Goal: Find specific fact: Find specific fact

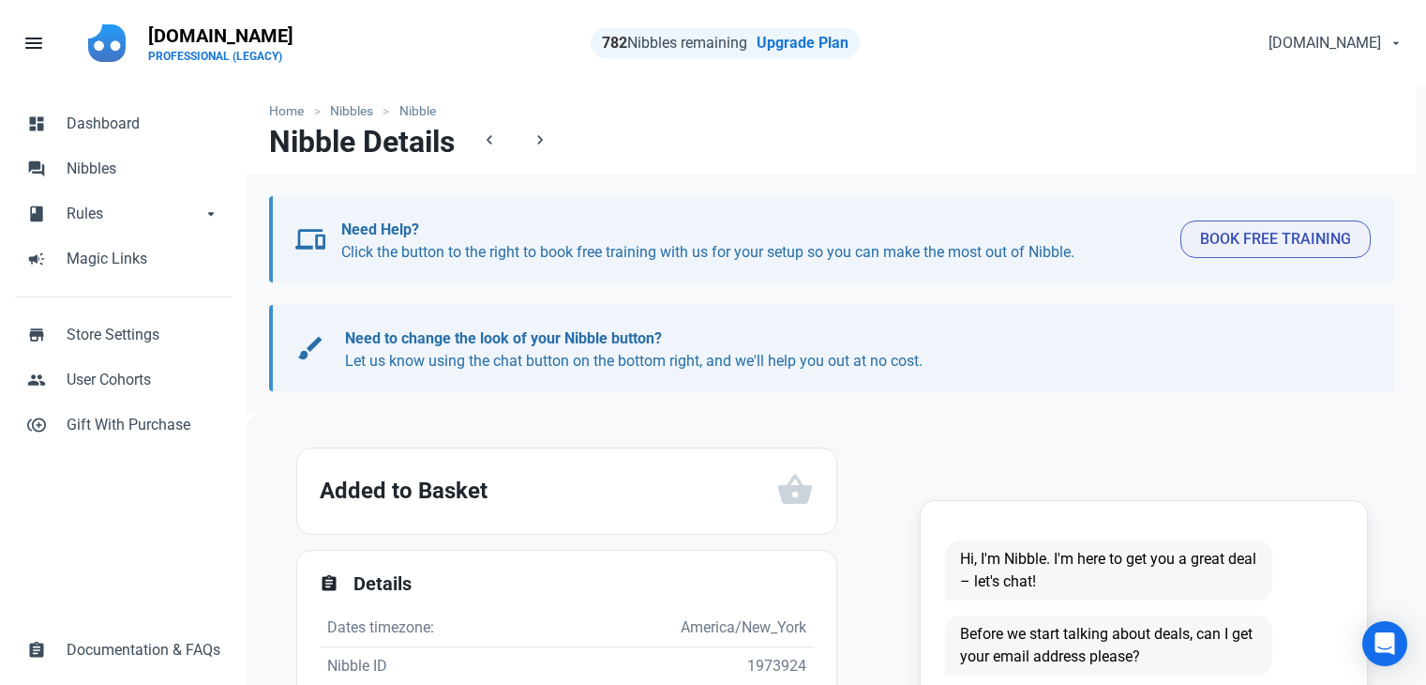
scroll to position [281, 0]
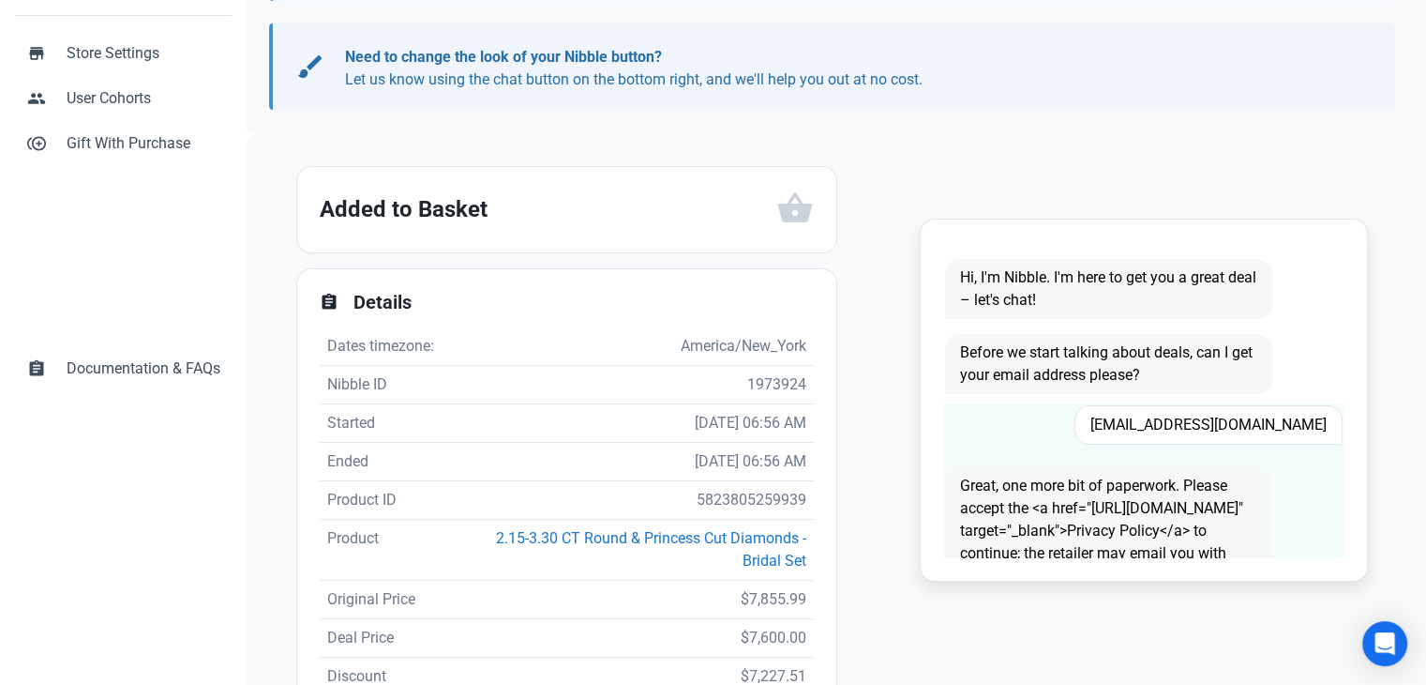
click at [1196, 430] on span "[EMAIL_ADDRESS][DOMAIN_NAME]" at bounding box center [1209, 424] width 268 height 39
click at [1196, 430] on span "Pboy4814@gmail.com" at bounding box center [1209, 424] width 268 height 39
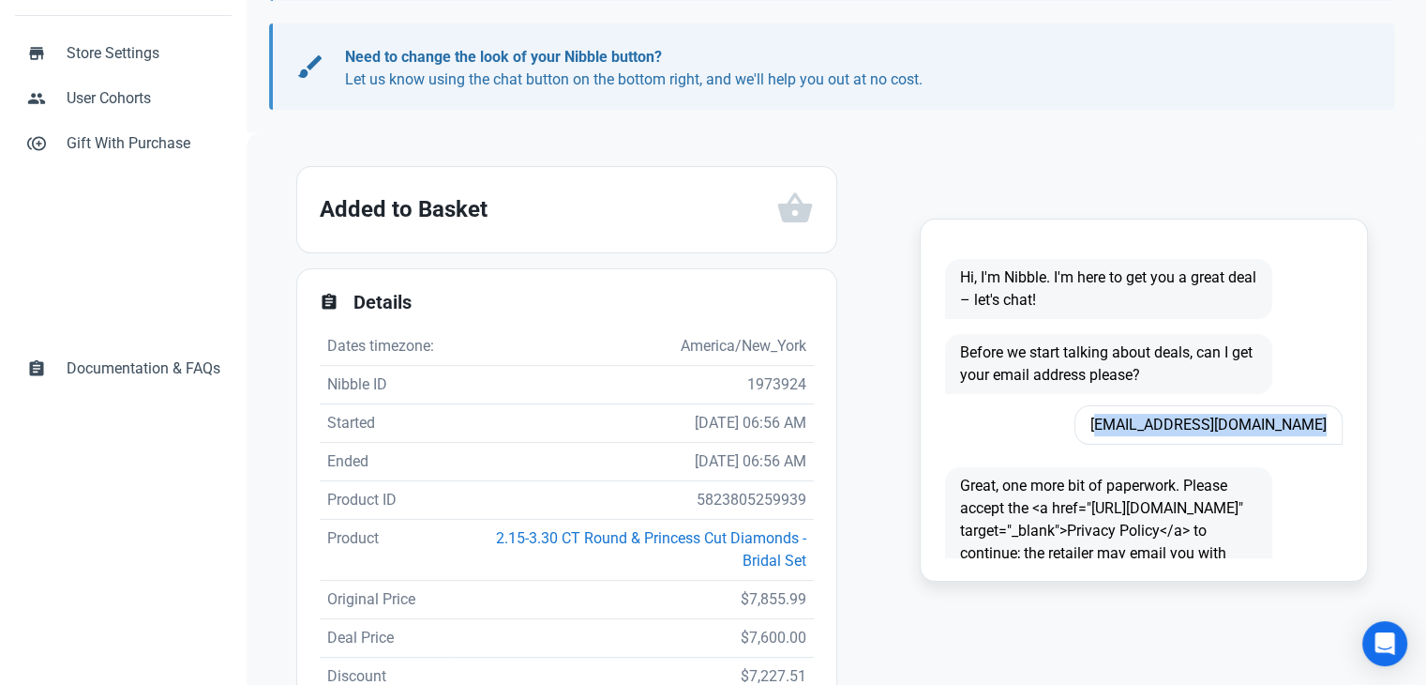
copy span "Pboy4814@gmail.com"
click at [765, 498] on td "5823805259939" at bounding box center [634, 500] width 358 height 38
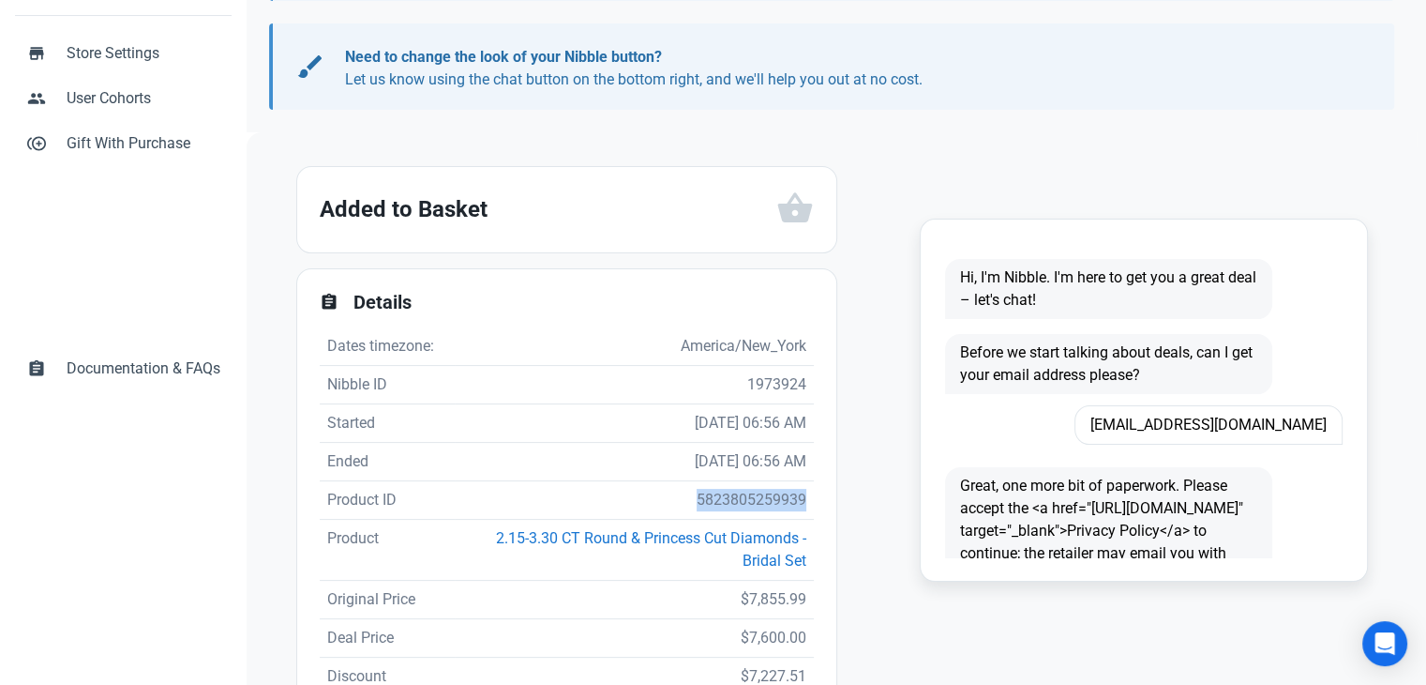
click at [765, 498] on td "5823805259939" at bounding box center [634, 500] width 358 height 38
copy td "5823805259939"
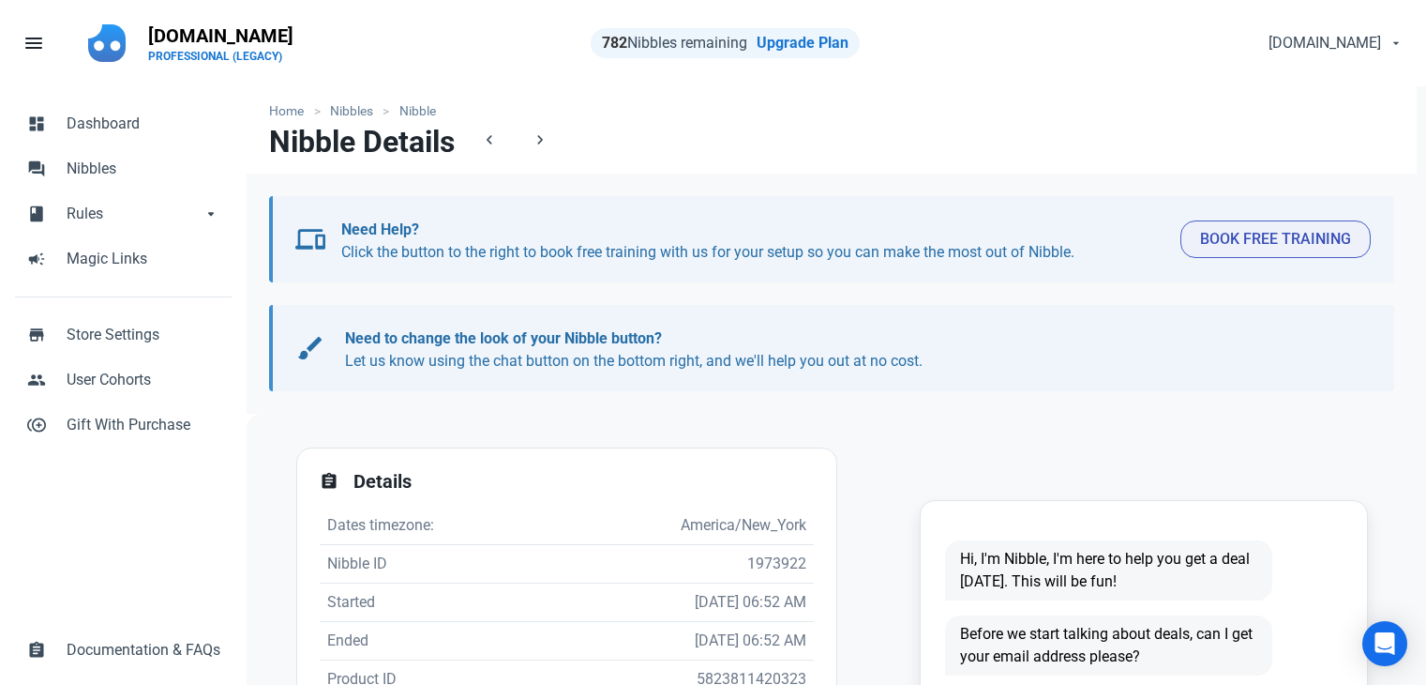
scroll to position [281, 0]
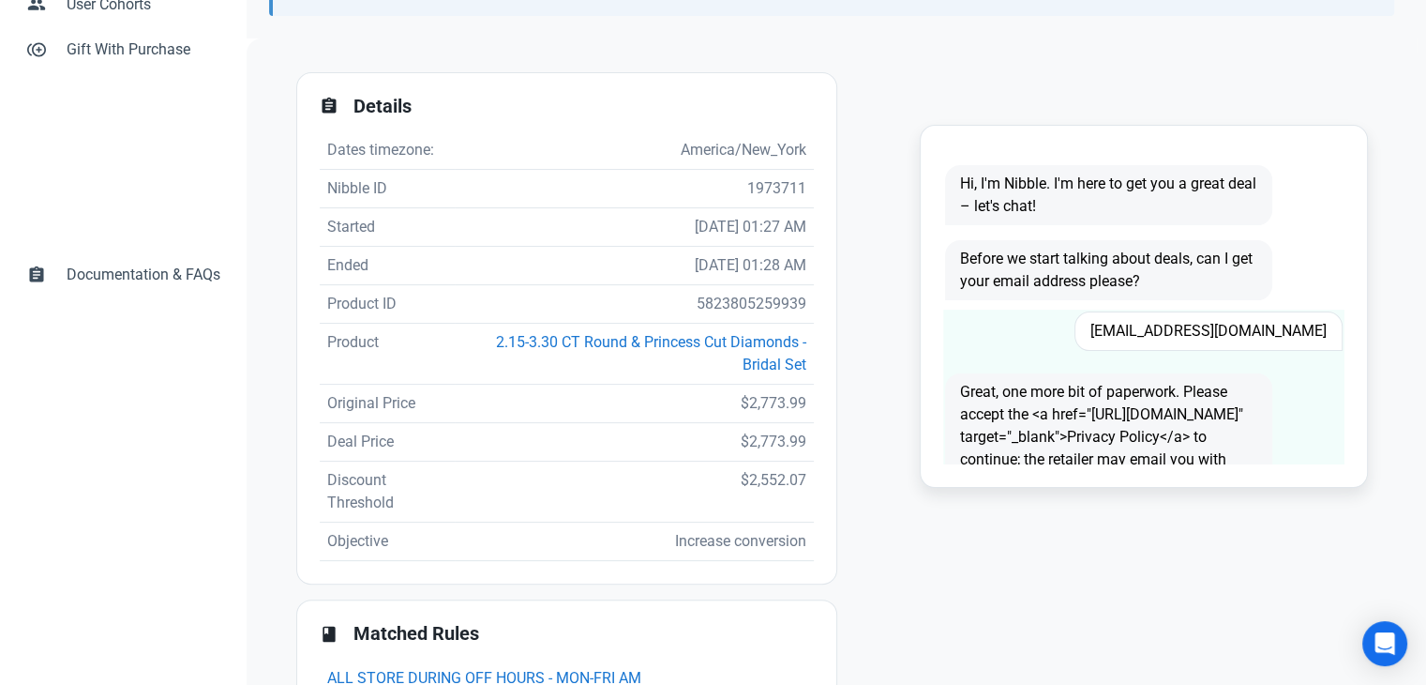
click at [1240, 327] on span "Jeannaryan@aol.com" at bounding box center [1209, 330] width 268 height 39
click at [1241, 326] on span "Jeannaryan@aol.com" at bounding box center [1209, 330] width 268 height 39
click at [1207, 334] on span "Jeannaryan@aol.com" at bounding box center [1209, 330] width 268 height 39
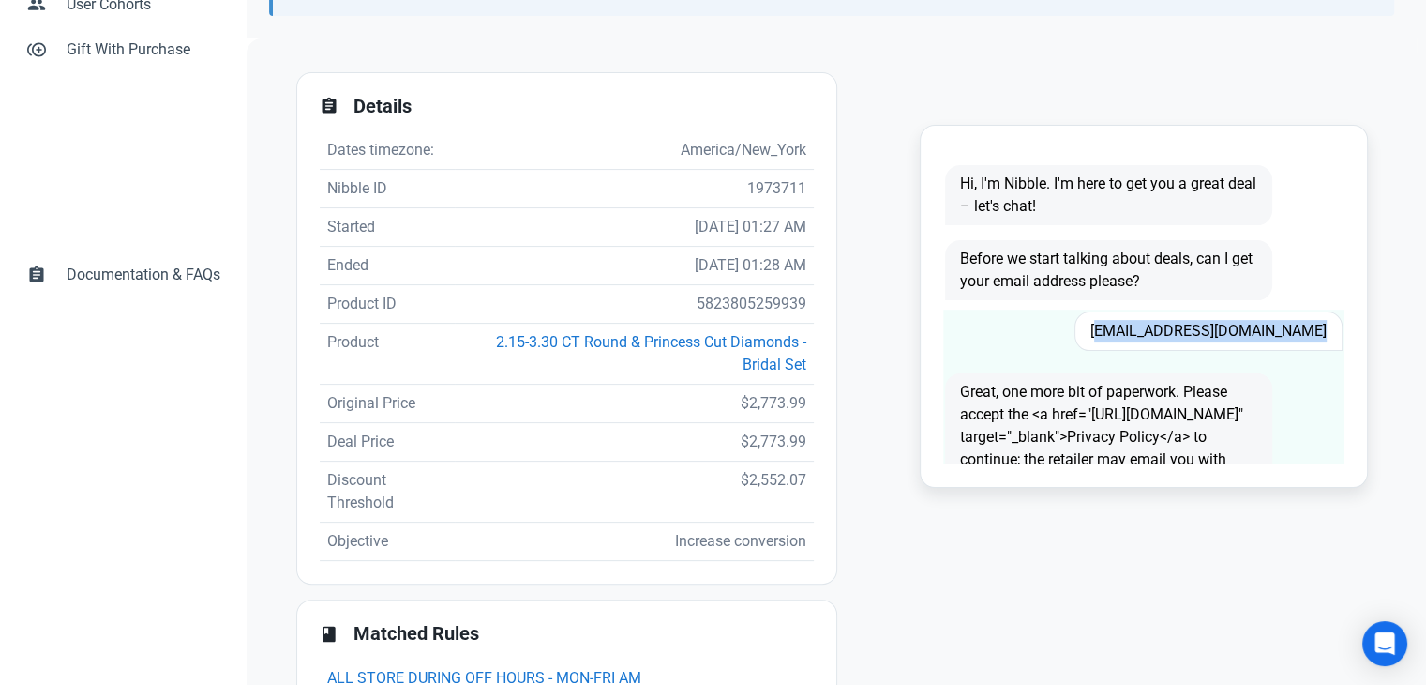
click at [1207, 334] on span "Jeannaryan@aol.com" at bounding box center [1209, 330] width 268 height 39
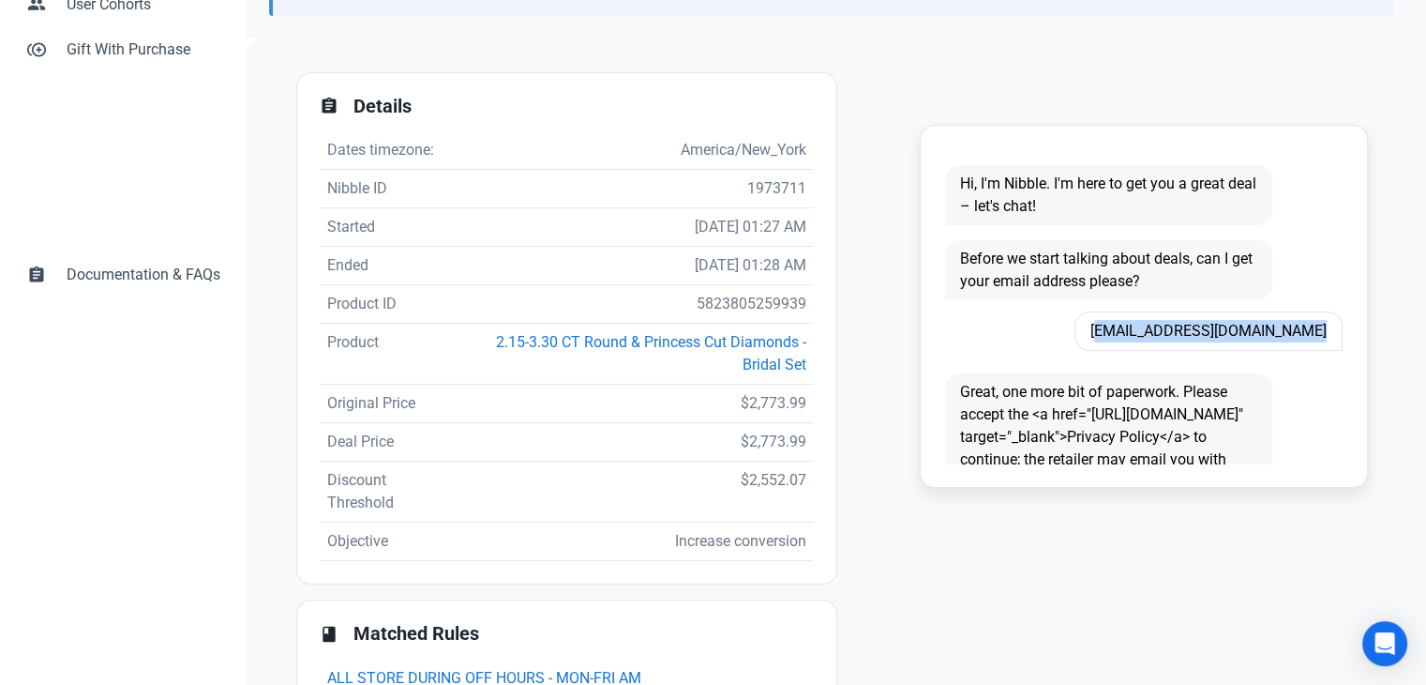
copy span "Jeannaryan@aol.com"
click at [768, 293] on td "5823805259939" at bounding box center [634, 304] width 358 height 38
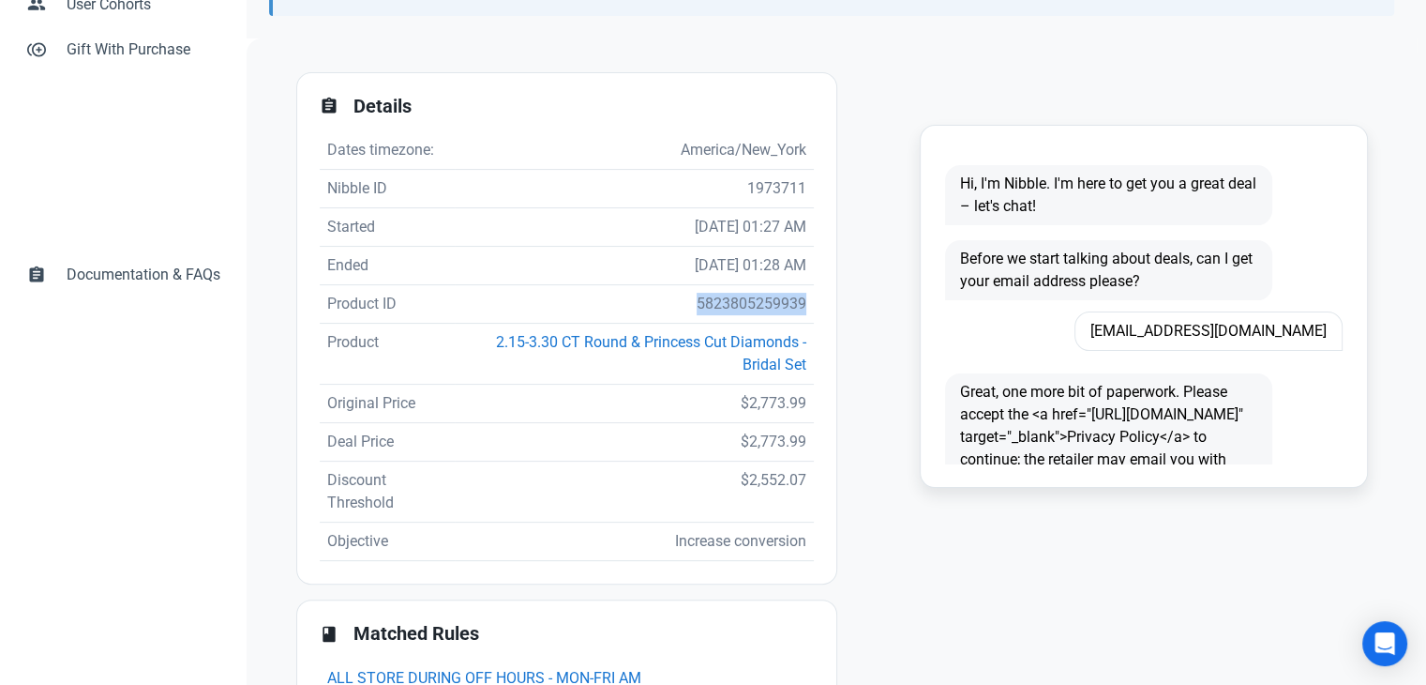
drag, startPoint x: 768, startPoint y: 293, endPoint x: 765, endPoint y: 303, distance: 10.7
click at [768, 297] on td "5823805259939" at bounding box center [634, 304] width 358 height 38
copy td "5823805259939"
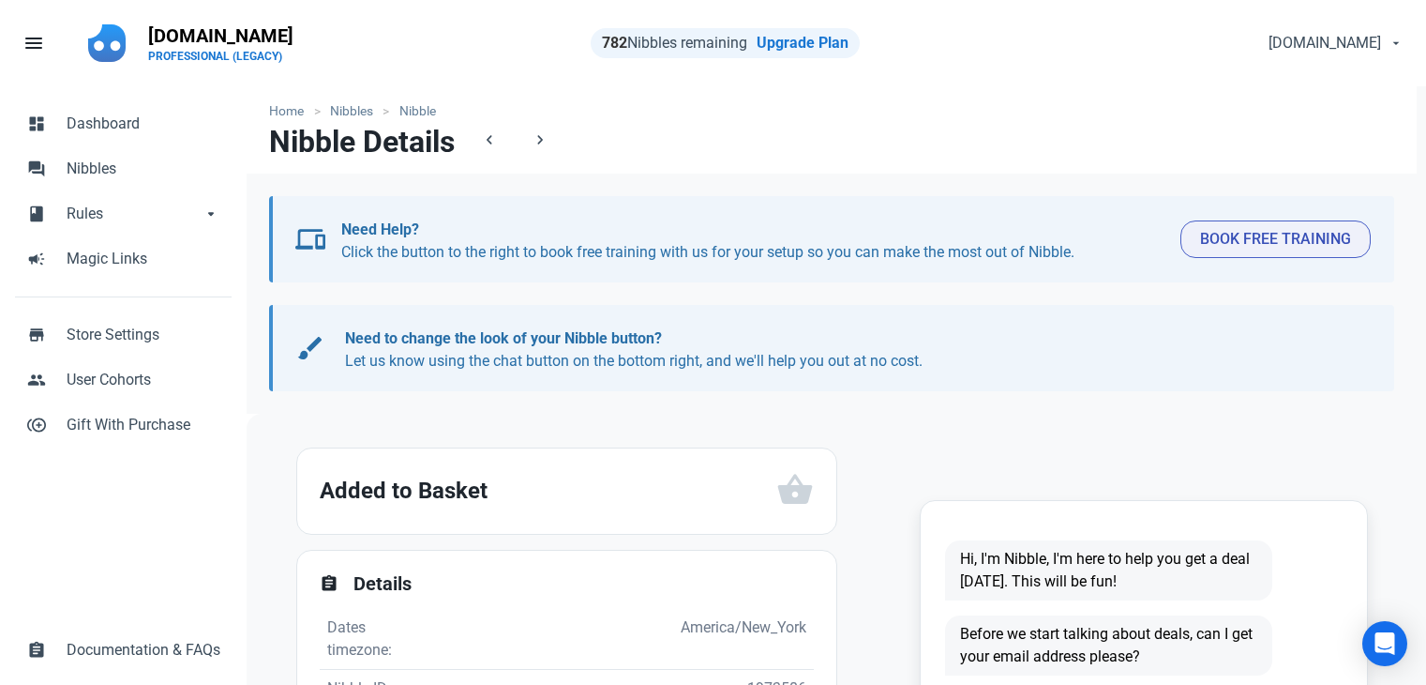
scroll to position [604, 0]
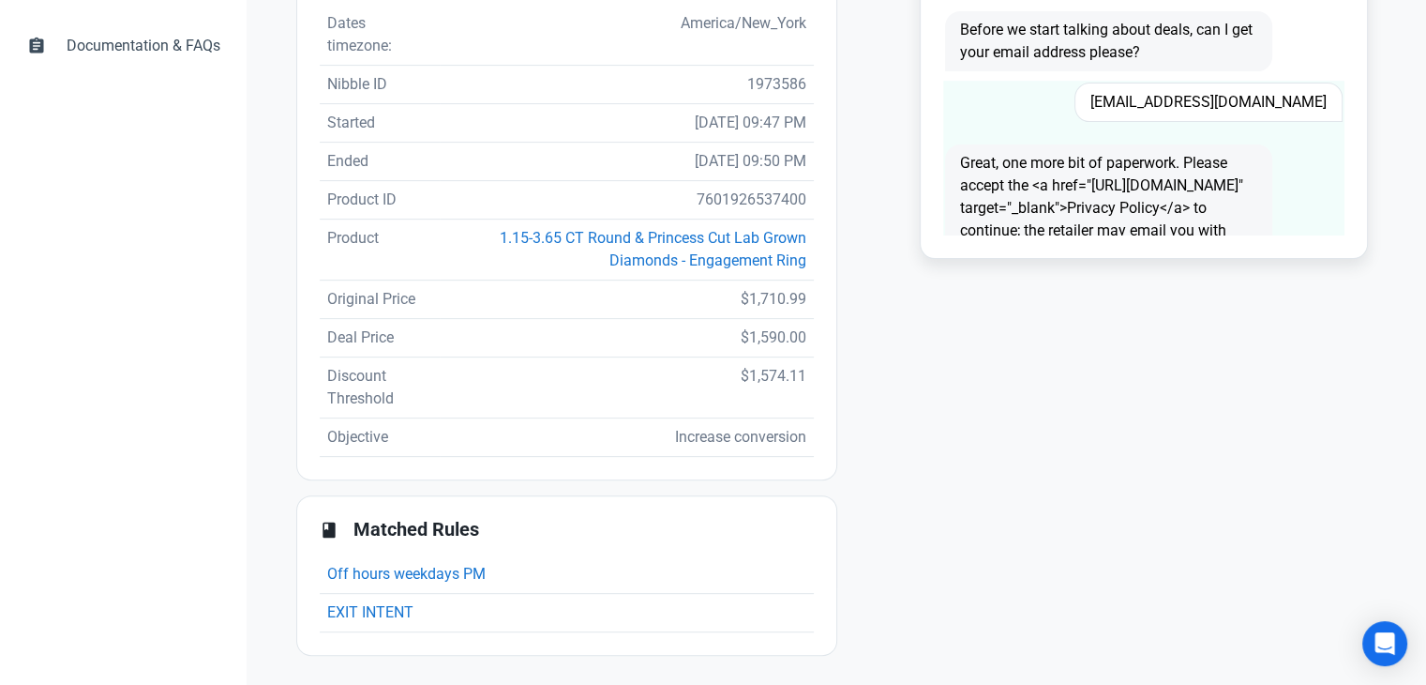
click at [1260, 109] on span "Isaias1rod@gmail.com" at bounding box center [1209, 102] width 268 height 39
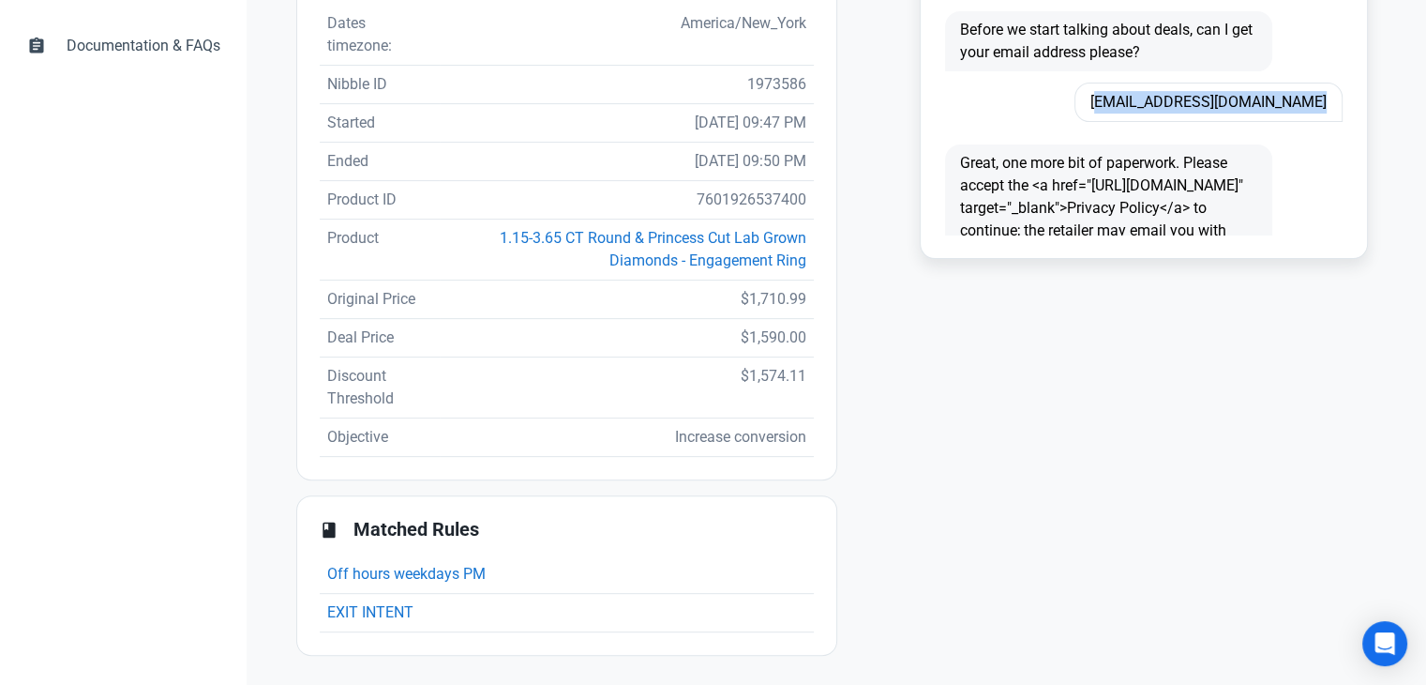
copy span "Isaias1rod@gmail.com"
click at [760, 192] on td "7601926537400" at bounding box center [627, 200] width 374 height 38
copy td "7601926537400"
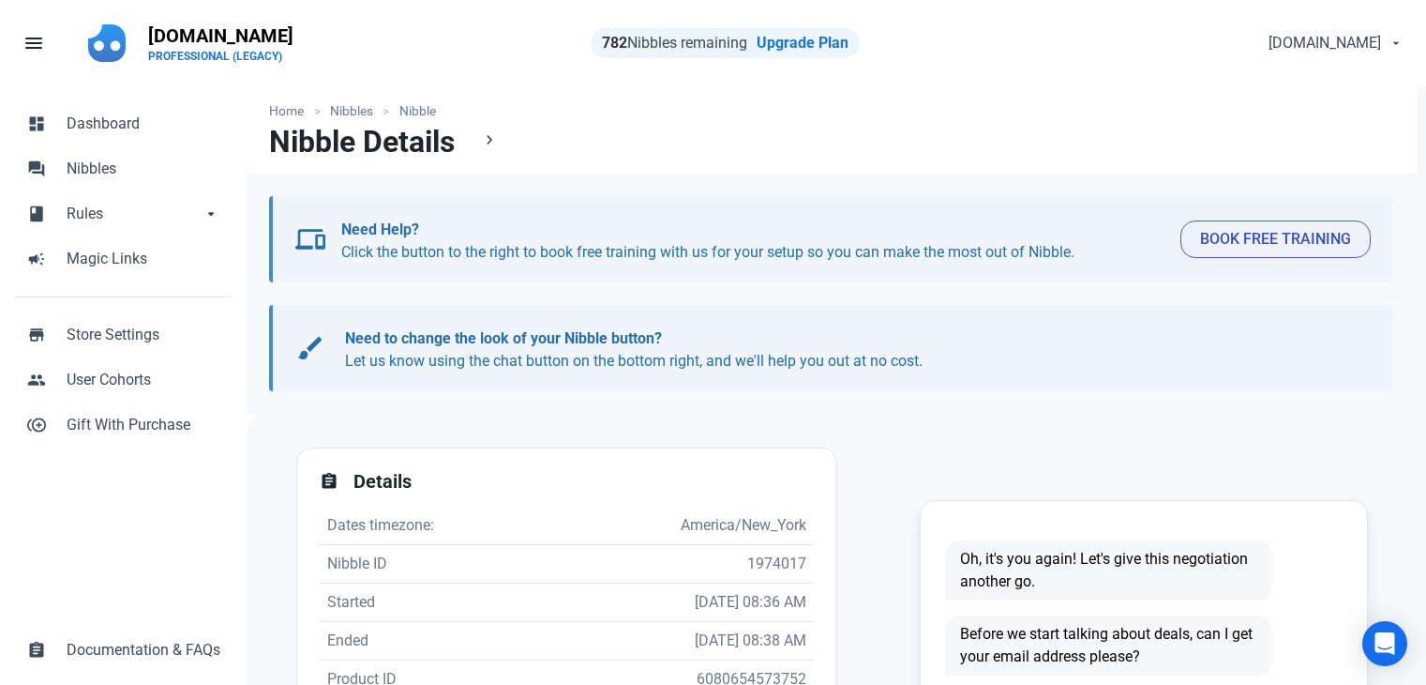
scroll to position [375, 0]
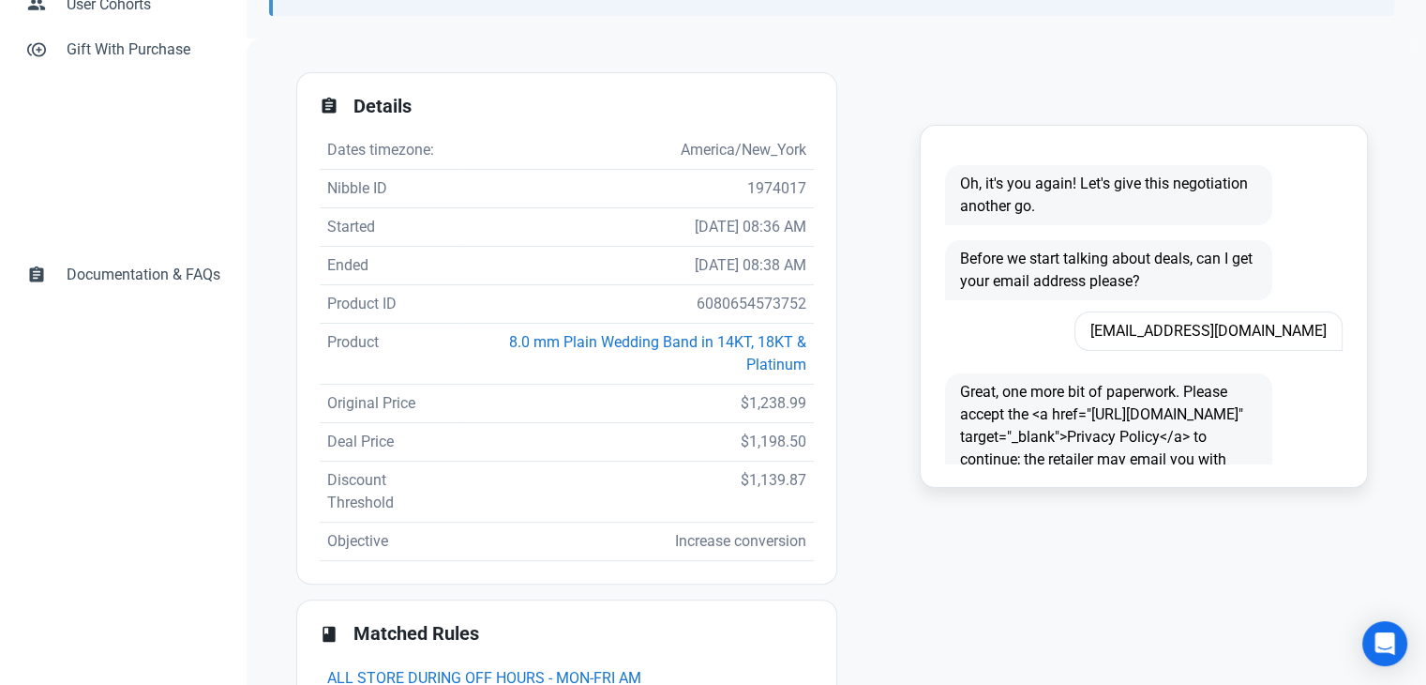
click at [1226, 331] on span "[EMAIL_ADDRESS][DOMAIN_NAME]" at bounding box center [1209, 330] width 268 height 39
copy span "[EMAIL_ADDRESS][DOMAIN_NAME]"
click at [745, 297] on td "6080654573752" at bounding box center [636, 304] width 355 height 38
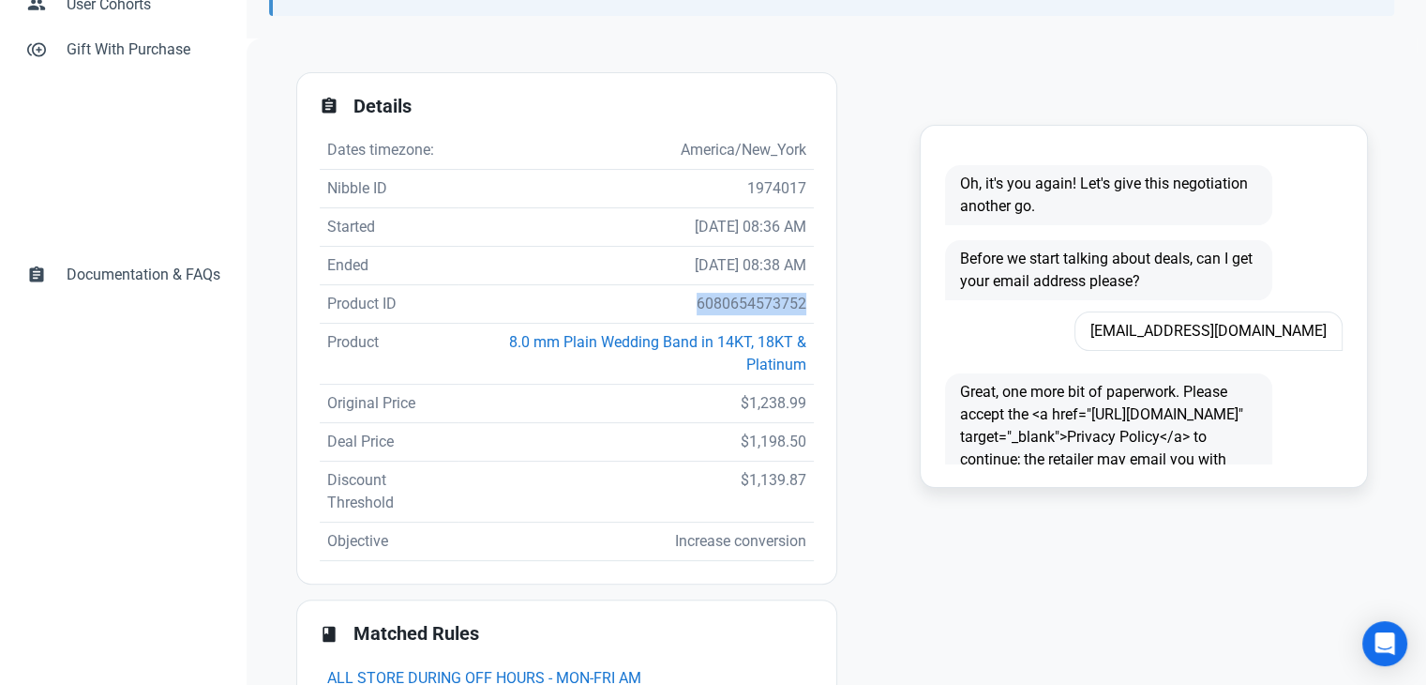
click at [745, 297] on td "6080654573752" at bounding box center [636, 304] width 355 height 38
copy td "6080654573752"
